Goal: Complete application form: Complete application form

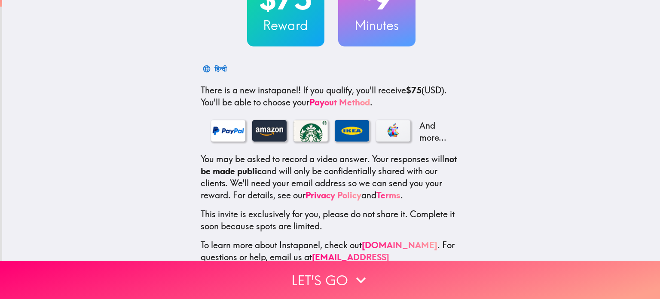
scroll to position [108, 0]
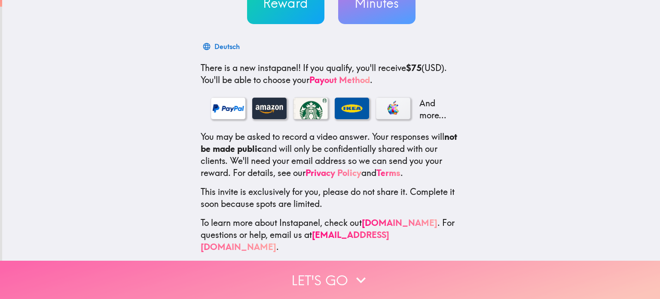
click at [323, 272] on button "Let's go" at bounding box center [330, 280] width 660 height 38
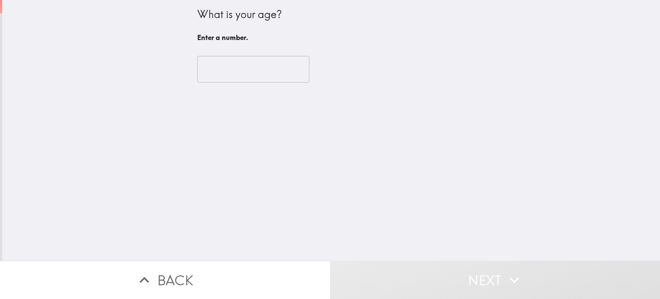
click at [260, 72] on input "number" at bounding box center [253, 69] width 112 height 27
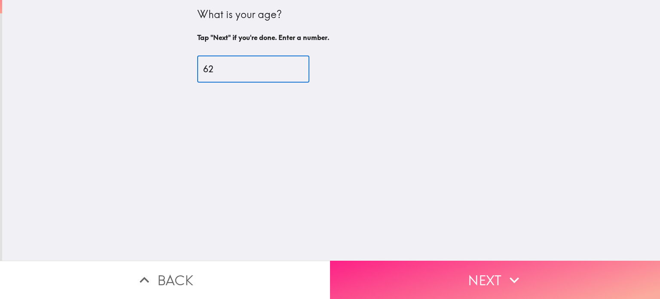
type input "62"
click at [484, 273] on button "Next" at bounding box center [495, 280] width 330 height 38
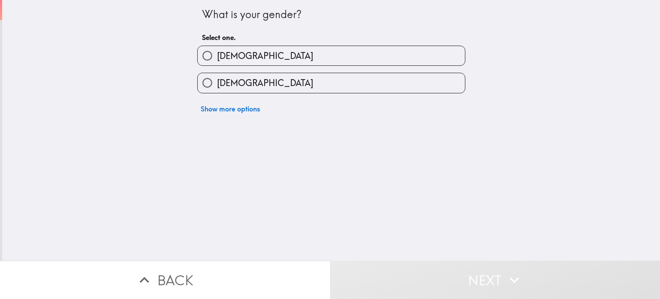
click at [198, 83] on input "[DEMOGRAPHIC_DATA]" at bounding box center [207, 82] width 19 height 19
radio input "true"
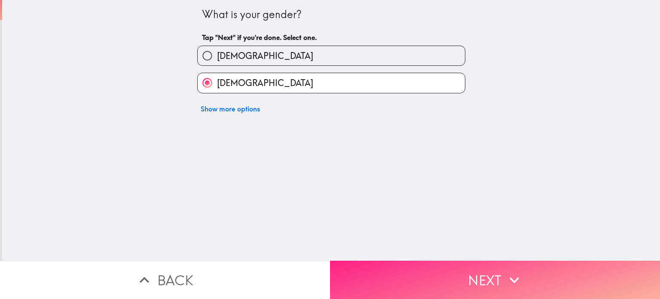
click at [481, 271] on button "Next" at bounding box center [495, 280] width 330 height 38
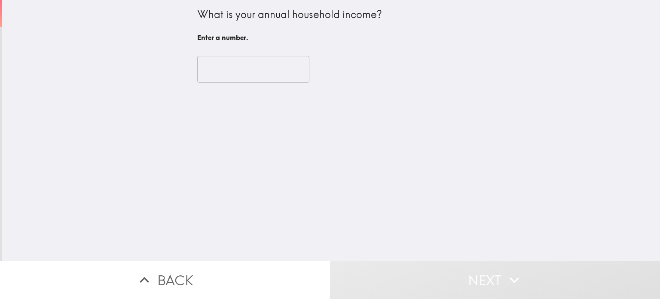
click at [256, 71] on input "number" at bounding box center [253, 69] width 112 height 27
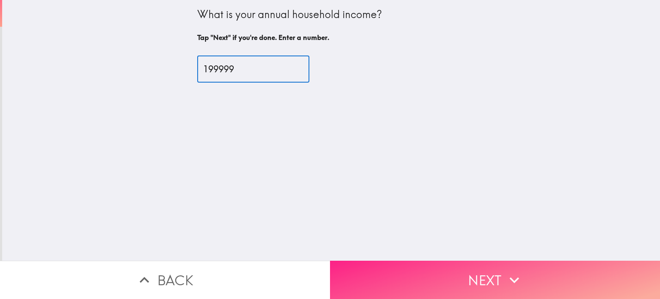
type input "199999"
click at [485, 272] on button "Next" at bounding box center [495, 280] width 330 height 38
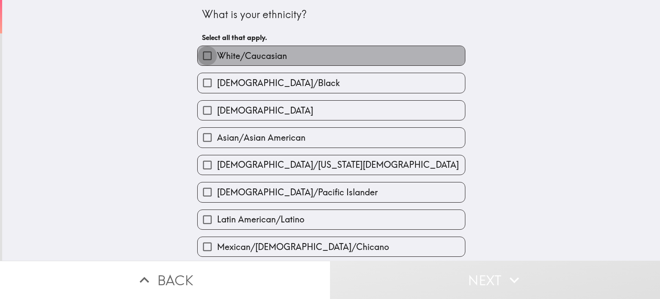
click at [198, 52] on input "White/Caucasian" at bounding box center [207, 55] width 19 height 19
checkbox input "true"
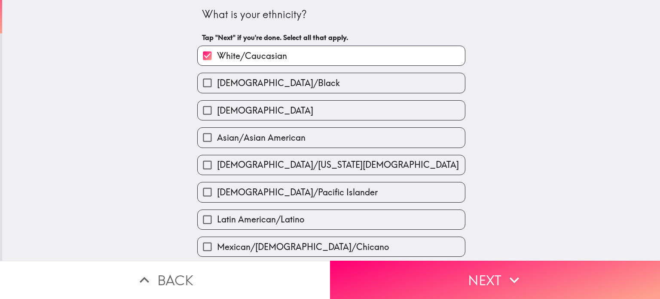
click at [432, 275] on button "Next" at bounding box center [495, 280] width 330 height 38
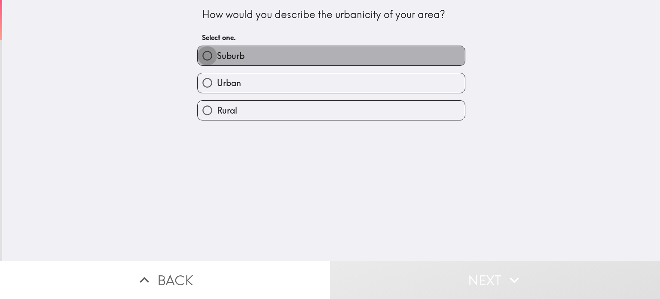
click at [202, 52] on input "Suburb" at bounding box center [207, 55] width 19 height 19
radio input "true"
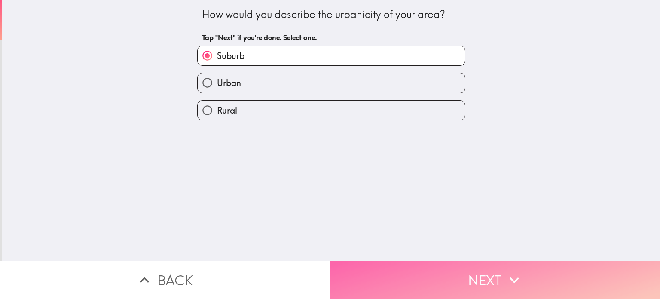
click at [403, 272] on button "Next" at bounding box center [495, 280] width 330 height 38
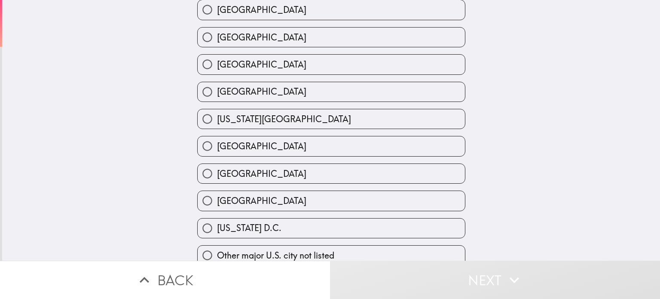
scroll to position [341, 0]
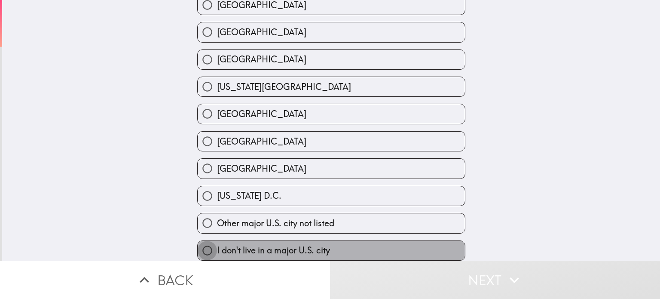
click at [201, 241] on input "I don't live in a major U.S. city" at bounding box center [207, 250] width 19 height 19
radio input "true"
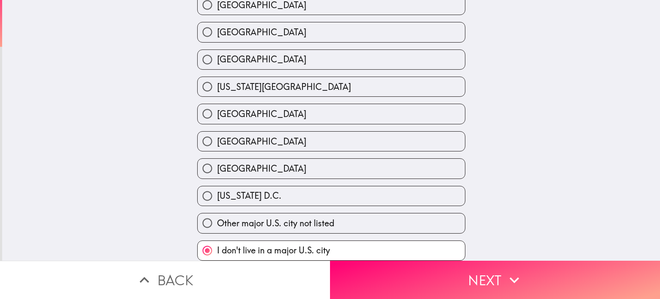
click at [425, 274] on button "Next" at bounding box center [495, 280] width 330 height 38
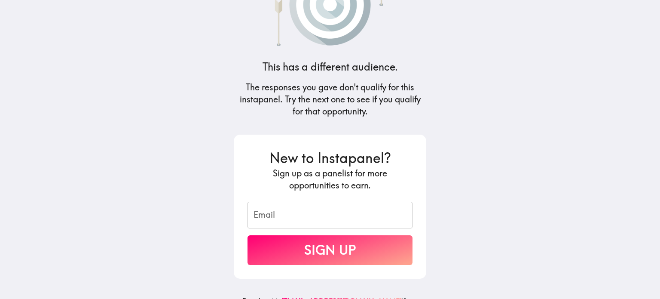
scroll to position [81, 0]
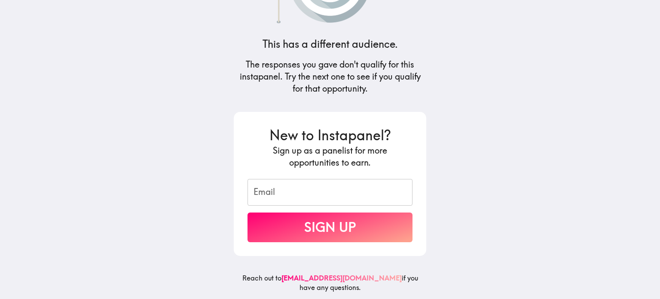
click at [305, 190] on input "Email" at bounding box center [330, 192] width 165 height 27
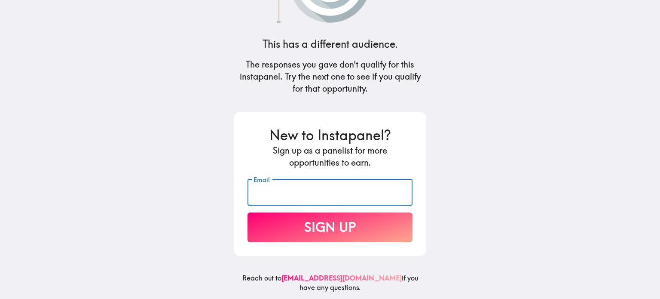
type input "[EMAIL_ADDRESS][DOMAIN_NAME]"
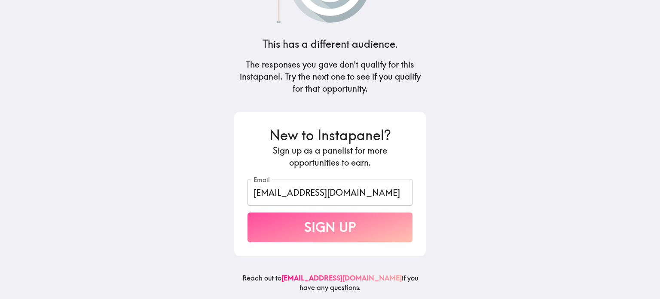
click at [316, 218] on button "Sign Up" at bounding box center [330, 227] width 165 height 30
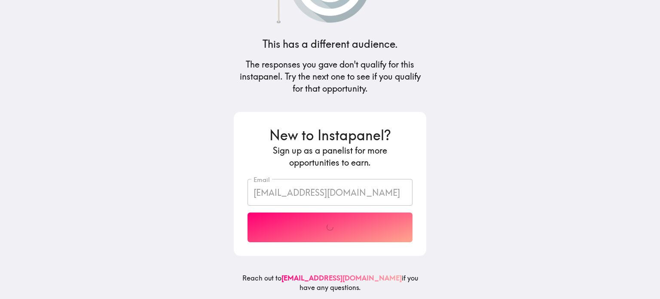
scroll to position [40, 0]
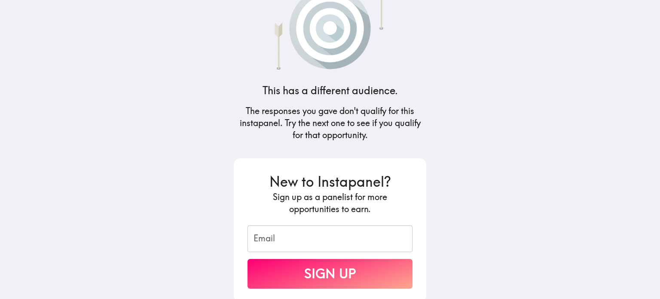
scroll to position [43, 0]
